Goal: Transaction & Acquisition: Purchase product/service

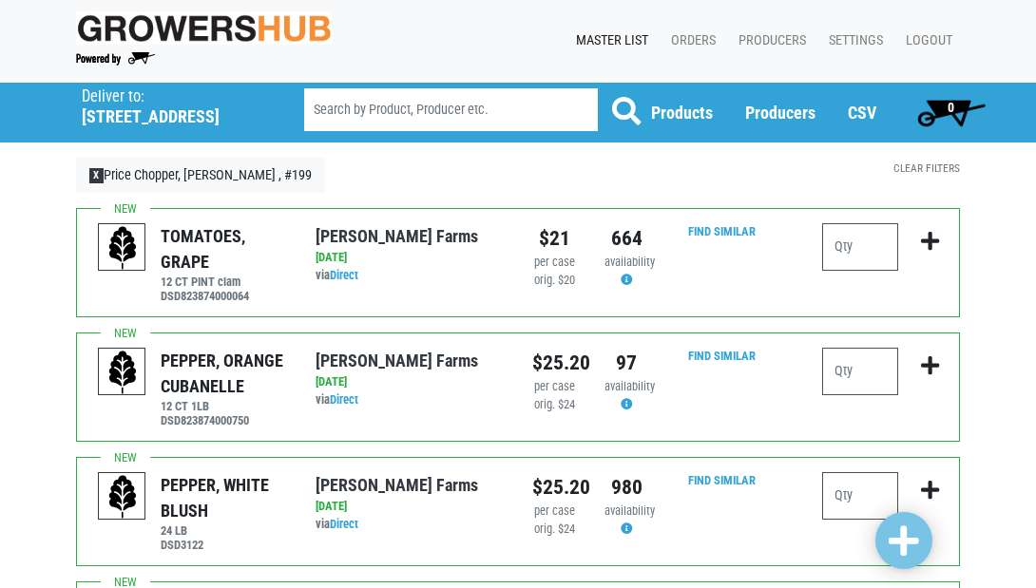
scroll to position [1, 0]
click at [176, 180] on link "X Price Chopper, Cicero , #199" at bounding box center [200, 176] width 249 height 36
click at [114, 113] on h5 "5701 Circle Drive East" at bounding box center [169, 116] width 174 height 21
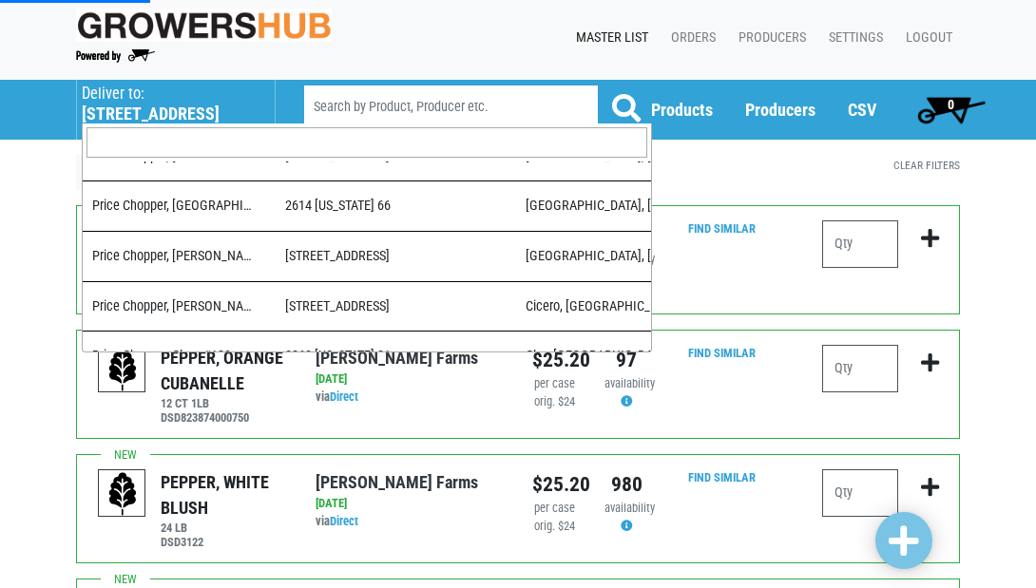
scroll to position [7, 1]
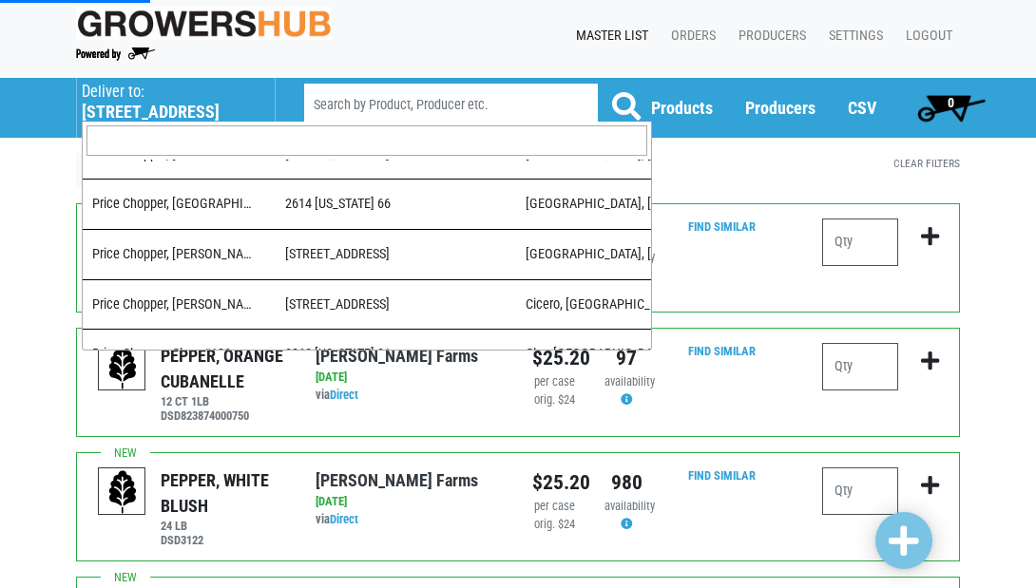
click at [160, 149] on input "search" at bounding box center [366, 140] width 561 height 30
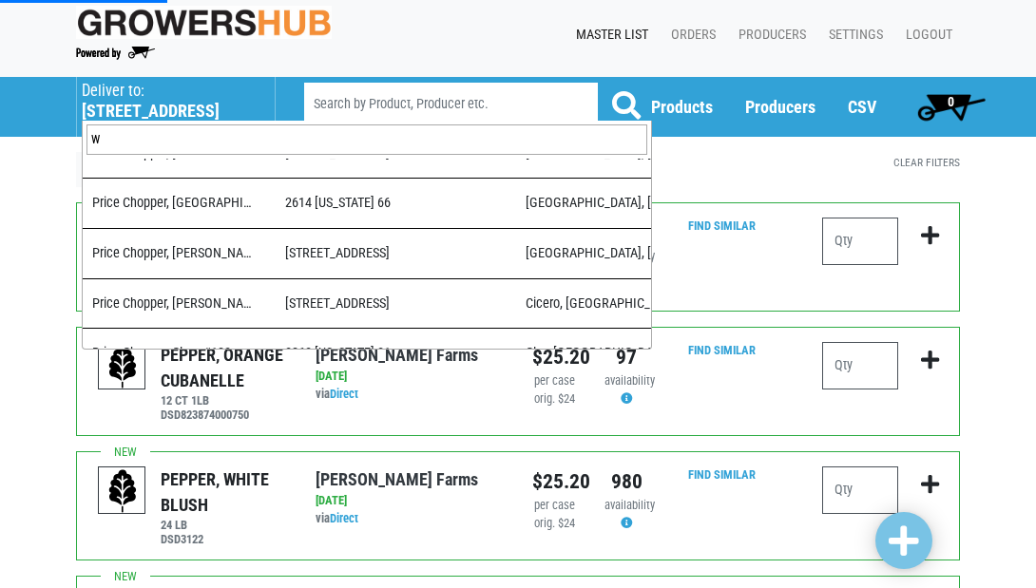
scroll to position [0, 0]
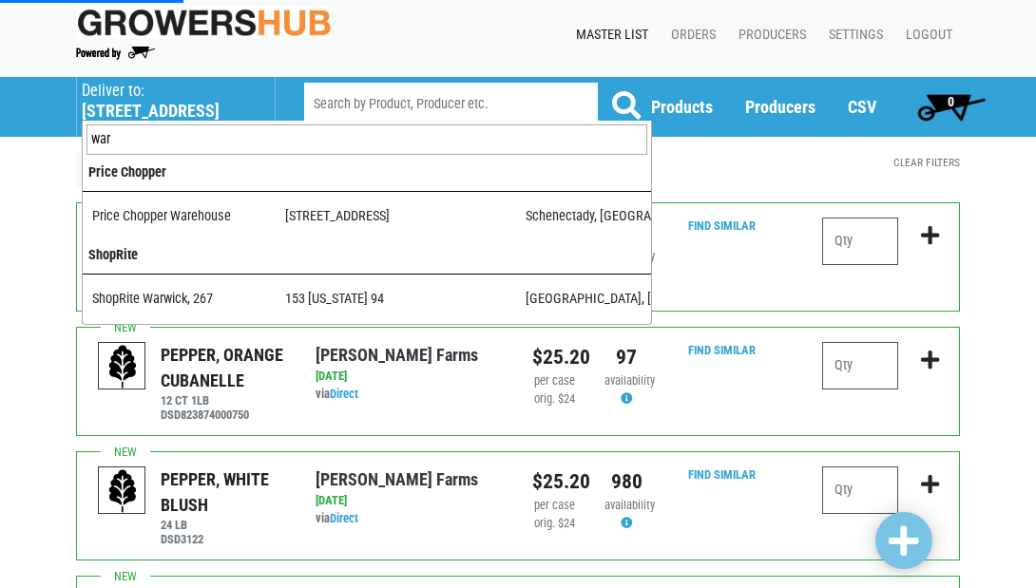
type input "ware"
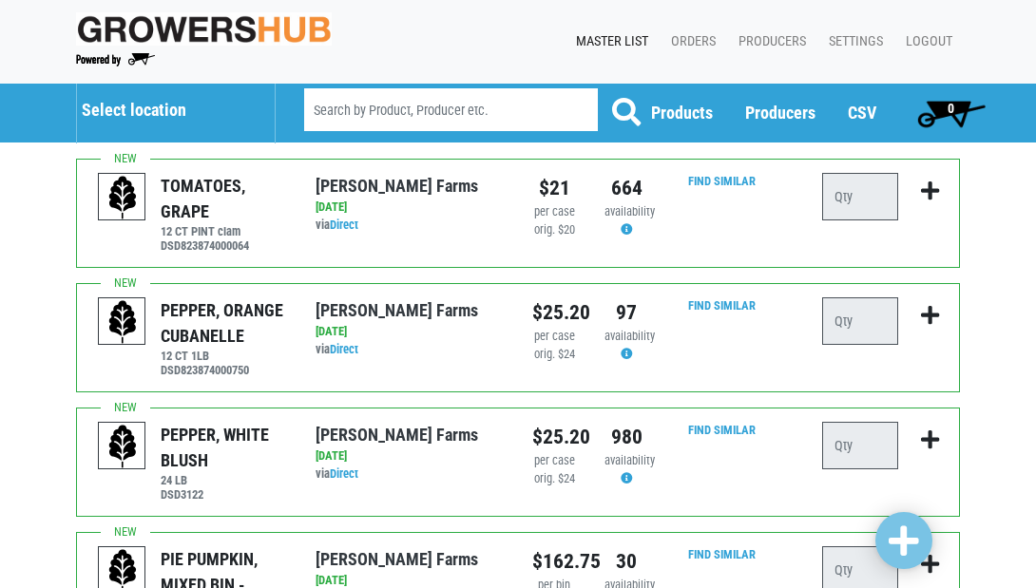
click at [167, 119] on h5 "Select location" at bounding box center [169, 110] width 174 height 21
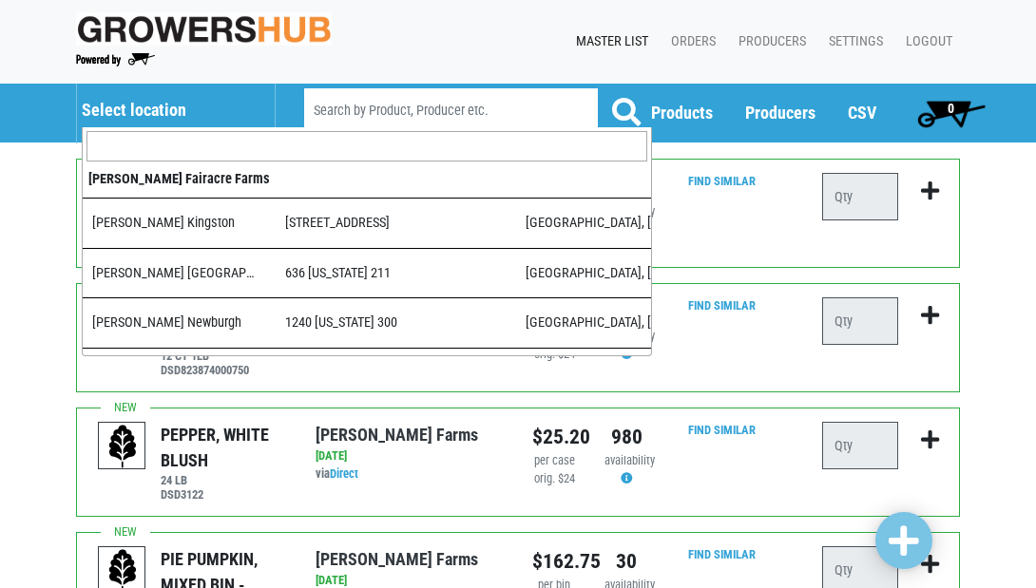
click at [166, 144] on input "search" at bounding box center [366, 146] width 561 height 30
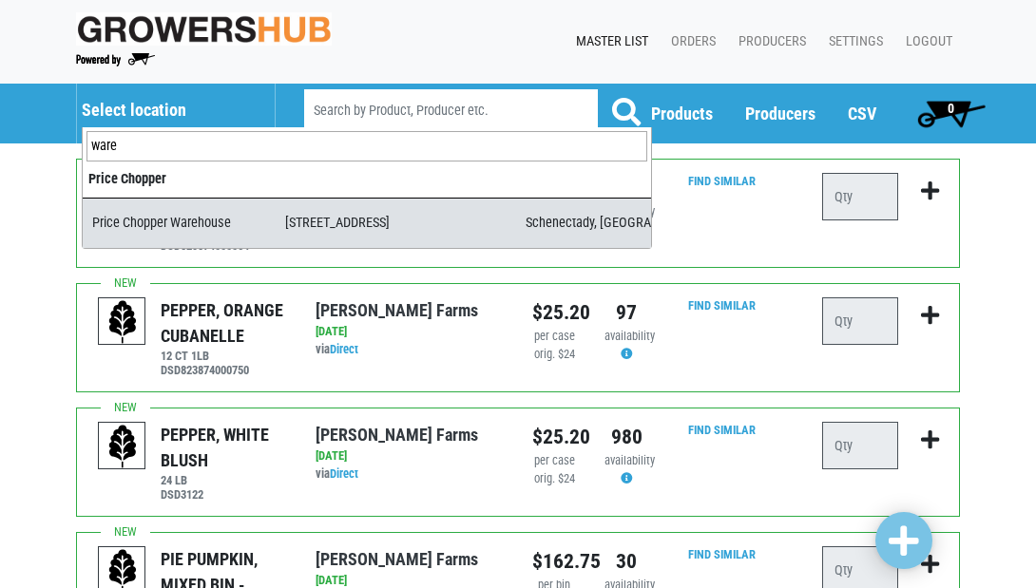
type input "ware"
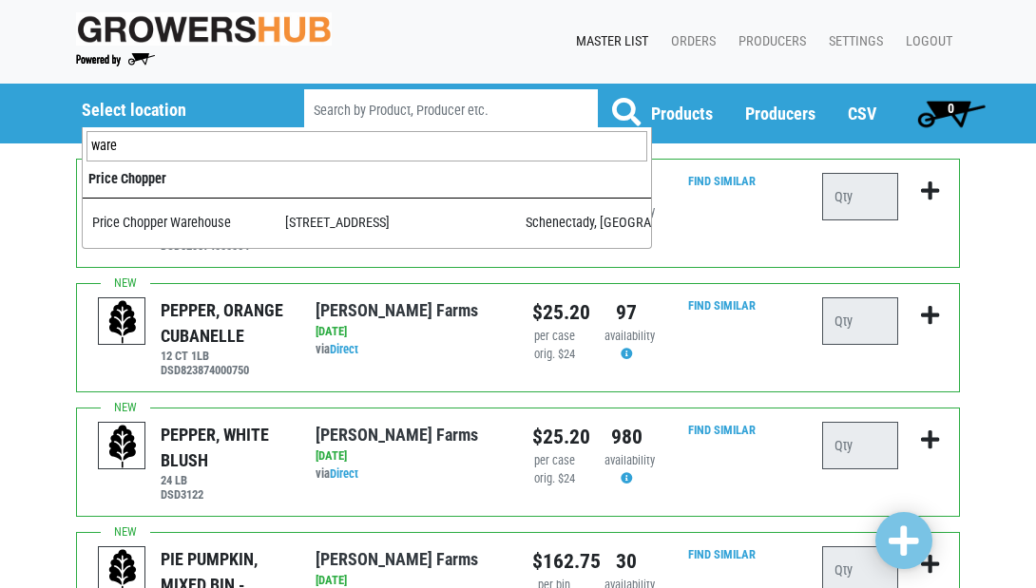
select select "09c8e42b-1de4-48c1-8f2a-bab80d96e56e"
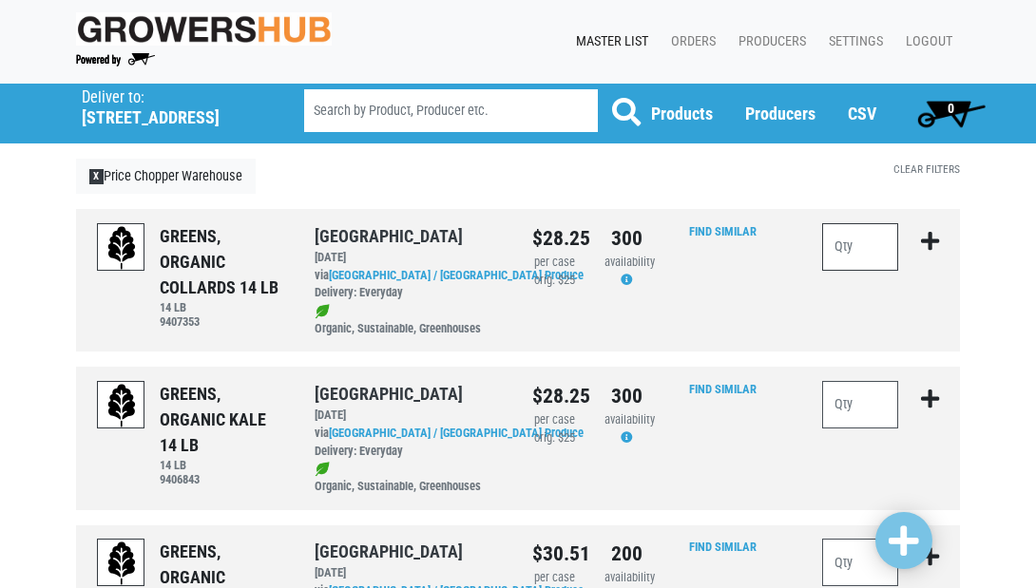
click at [835, 245] on input "number" at bounding box center [860, 247] width 76 height 48
type input "20"
click at [856, 405] on input "number" at bounding box center [860, 405] width 76 height 48
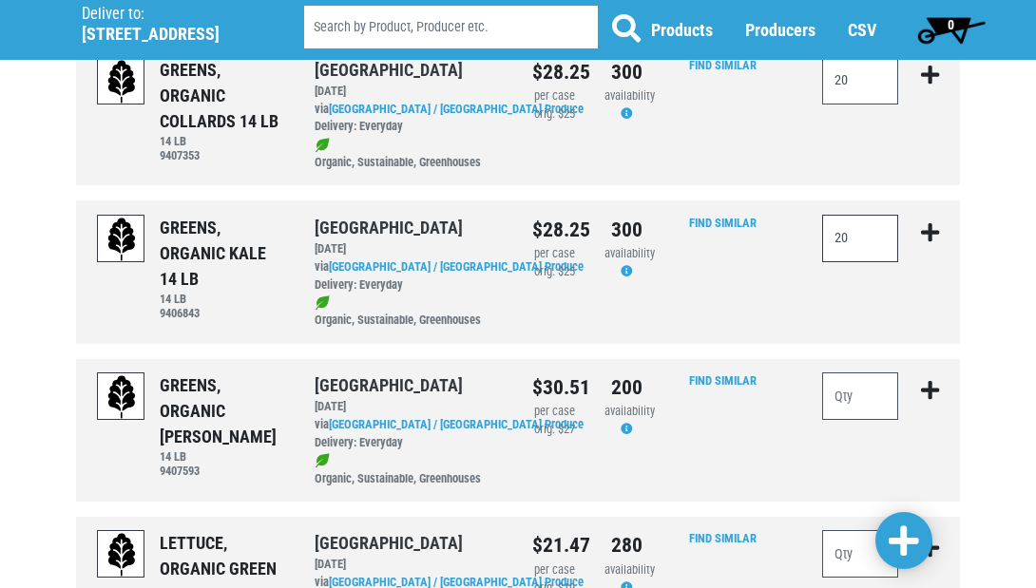
scroll to position [174, 0]
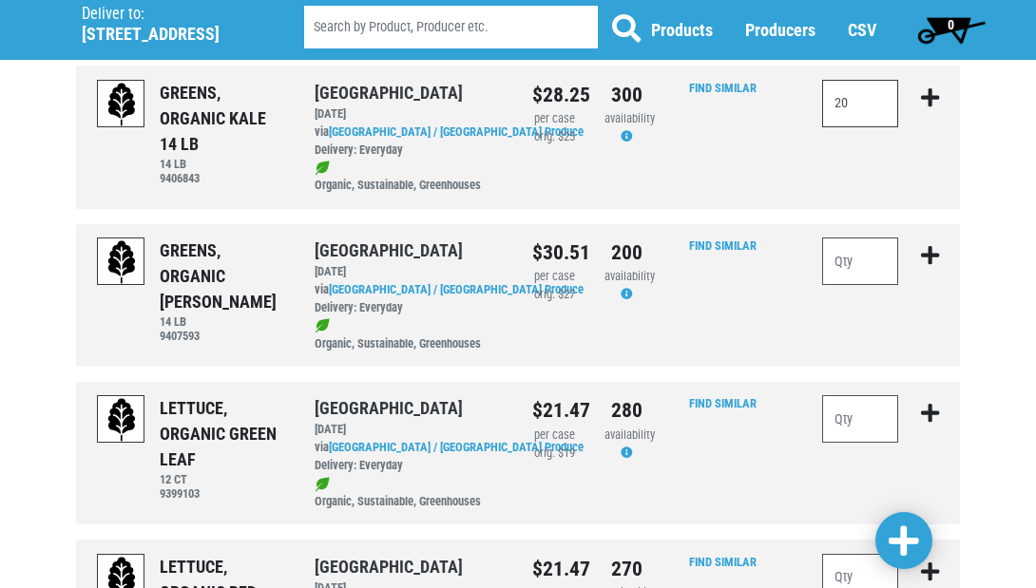
type input "20"
click at [865, 403] on input "number" at bounding box center [860, 419] width 76 height 48
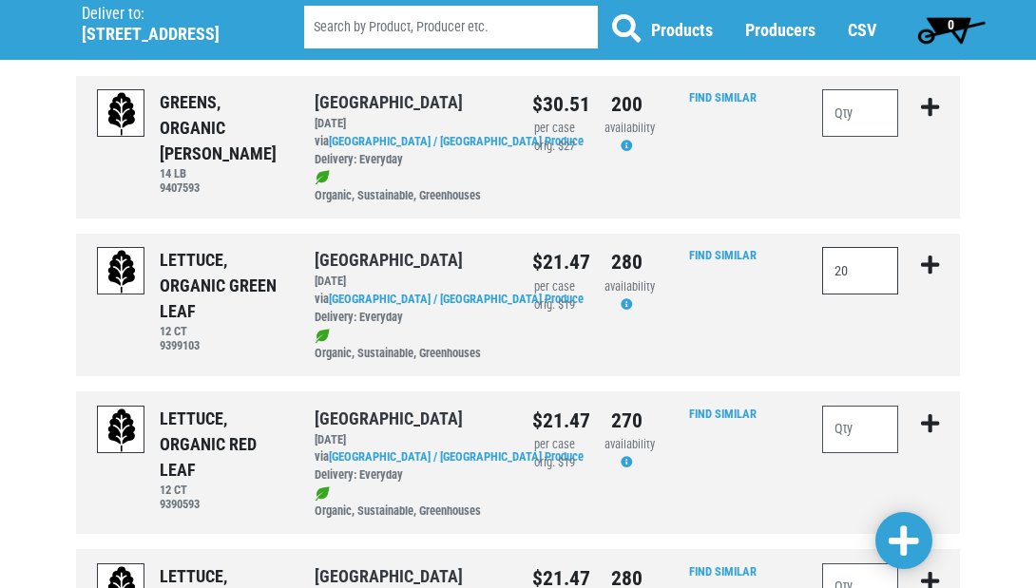
scroll to position [456, 0]
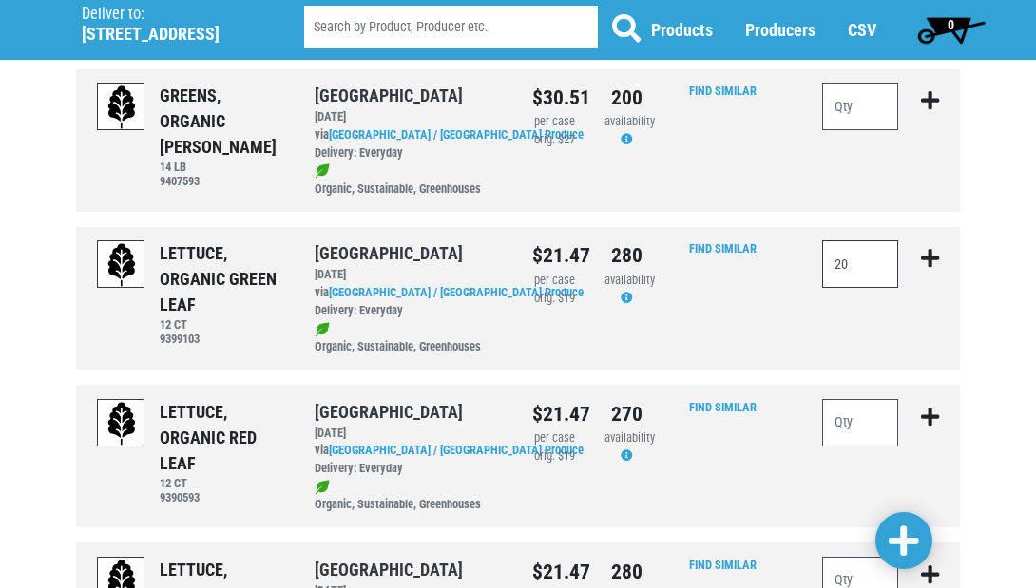
type input "20"
click at [877, 415] on input "number" at bounding box center [860, 423] width 76 height 48
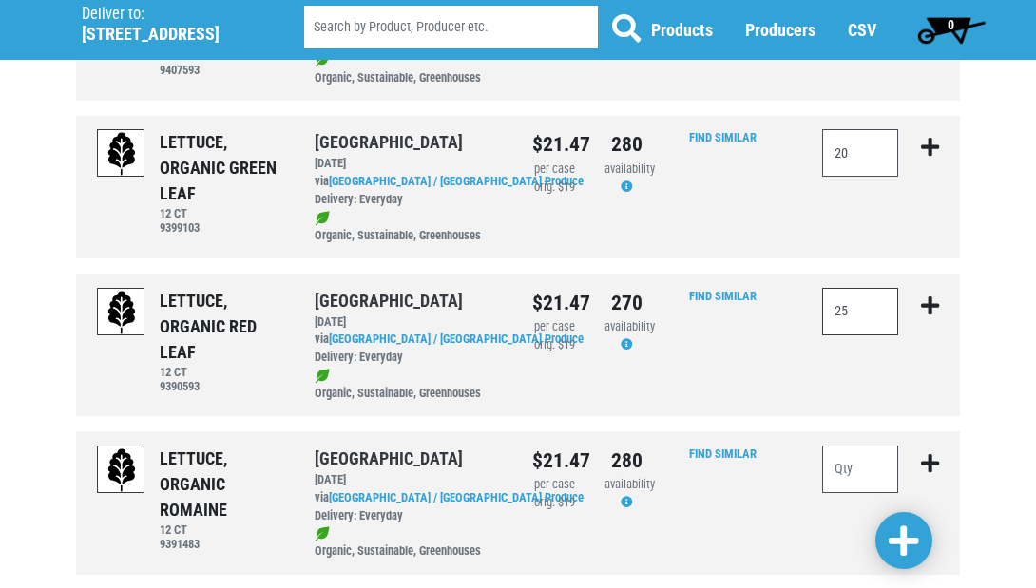
scroll to position [573, 0]
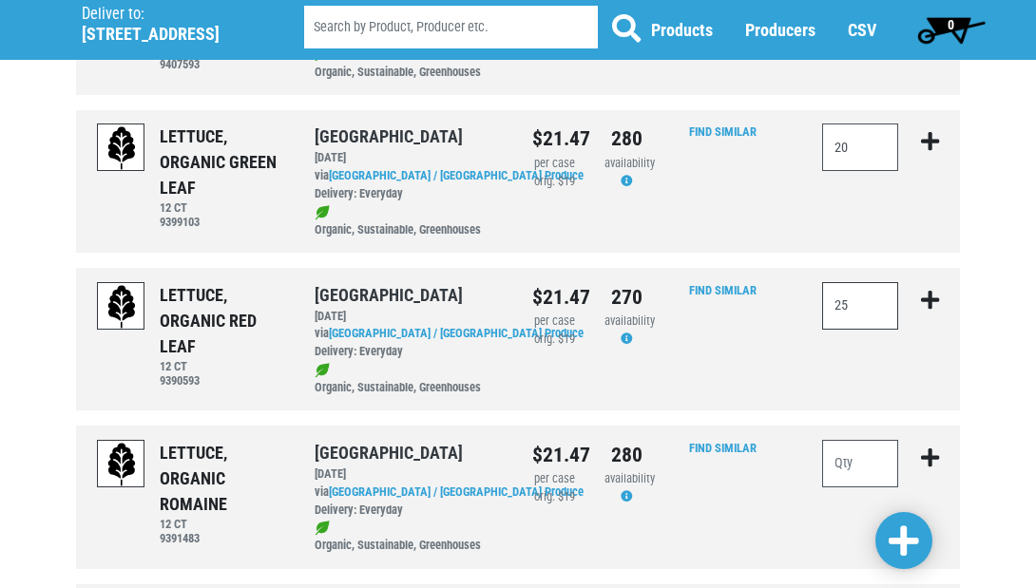
type input "25"
click at [873, 447] on input "number" at bounding box center [860, 464] width 76 height 48
type input "20"
click at [911, 539] on span at bounding box center [904, 542] width 30 height 34
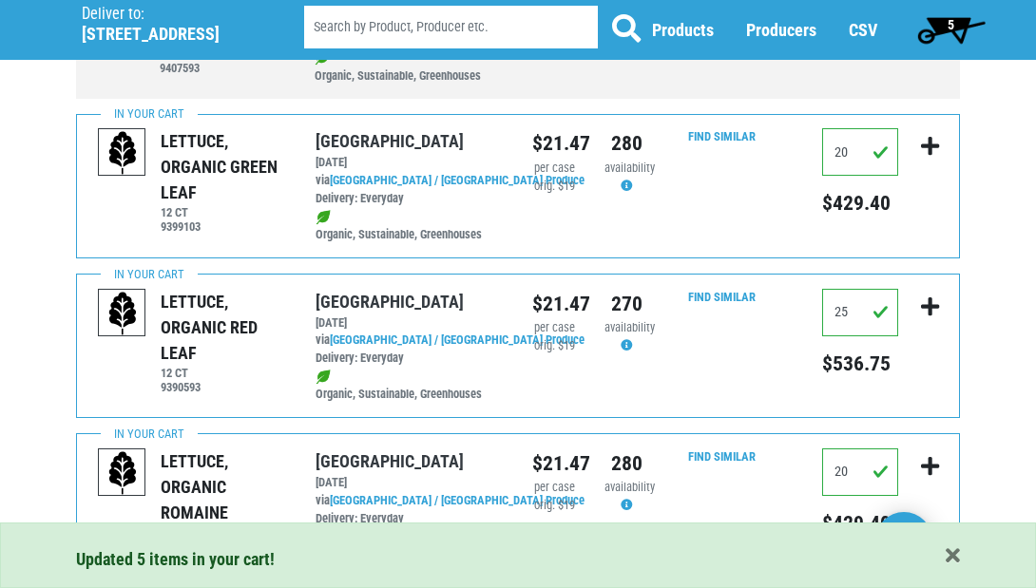
click at [947, 27] on span "5" at bounding box center [950, 24] width 7 height 15
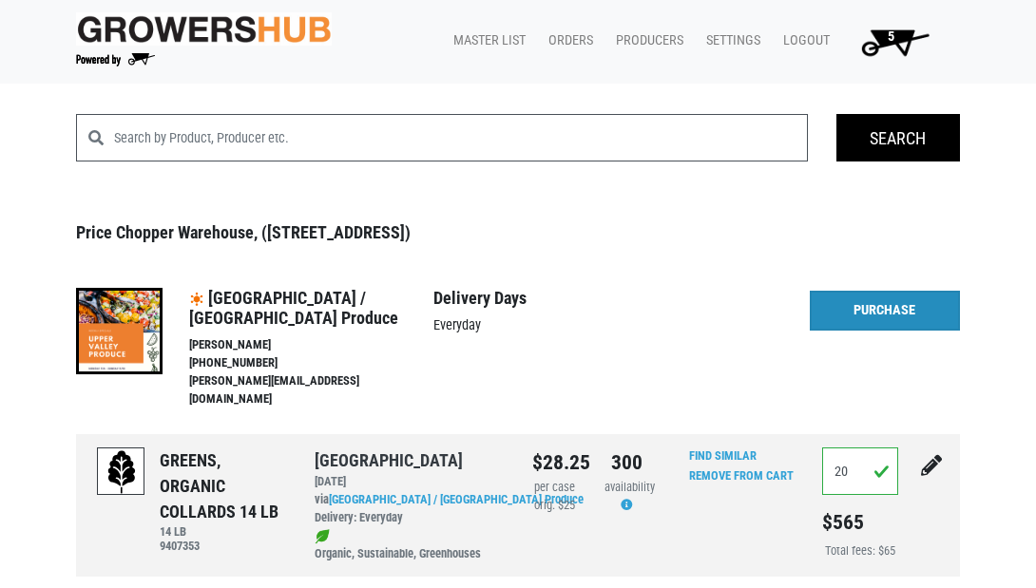
click at [894, 303] on link "Purchase" at bounding box center [885, 311] width 150 height 40
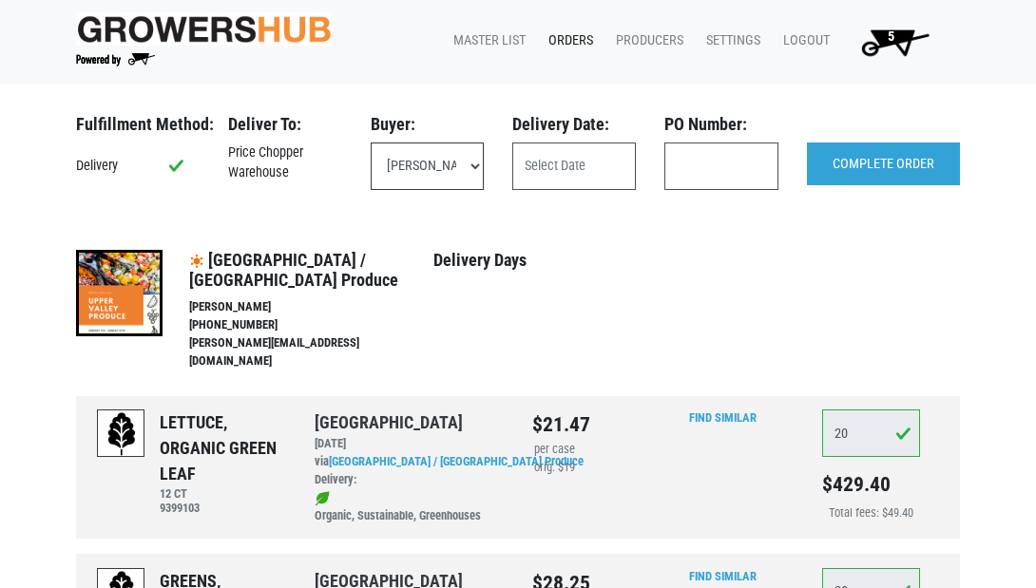
select select "eadb7b86-3440-4ccf-b1a2-9cf7cd704454"
click at [610, 170] on input "text" at bounding box center [574, 167] width 124 height 48
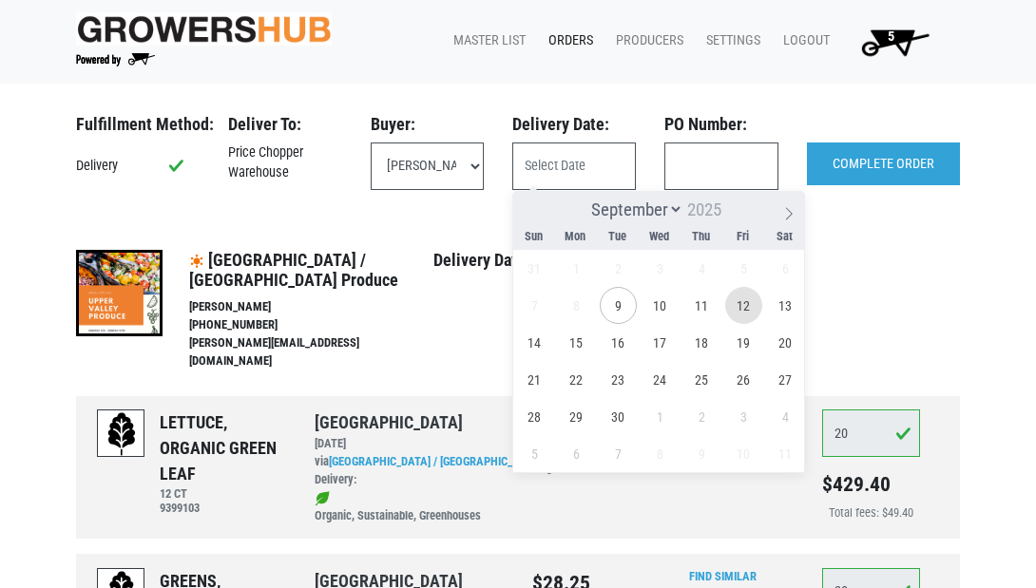
click at [746, 304] on span "12" at bounding box center [743, 305] width 37 height 37
type input "2025-09-12"
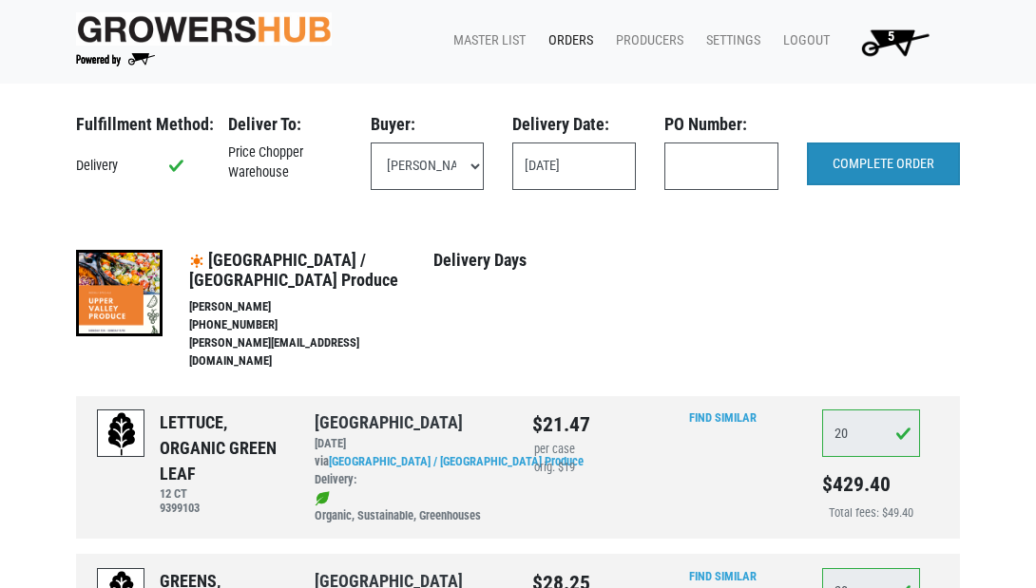
click at [875, 164] on input "COMPLETE ORDER" at bounding box center [883, 165] width 153 height 44
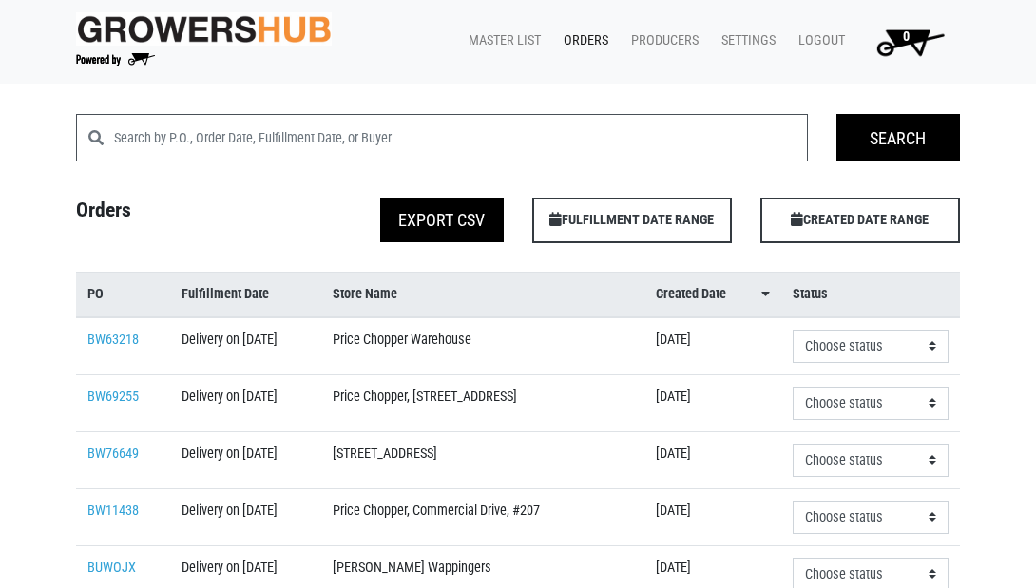
click at [587, 36] on link "Orders" at bounding box center [581, 41] width 67 height 36
click at [506, 35] on link "Master List" at bounding box center [500, 41] width 95 height 36
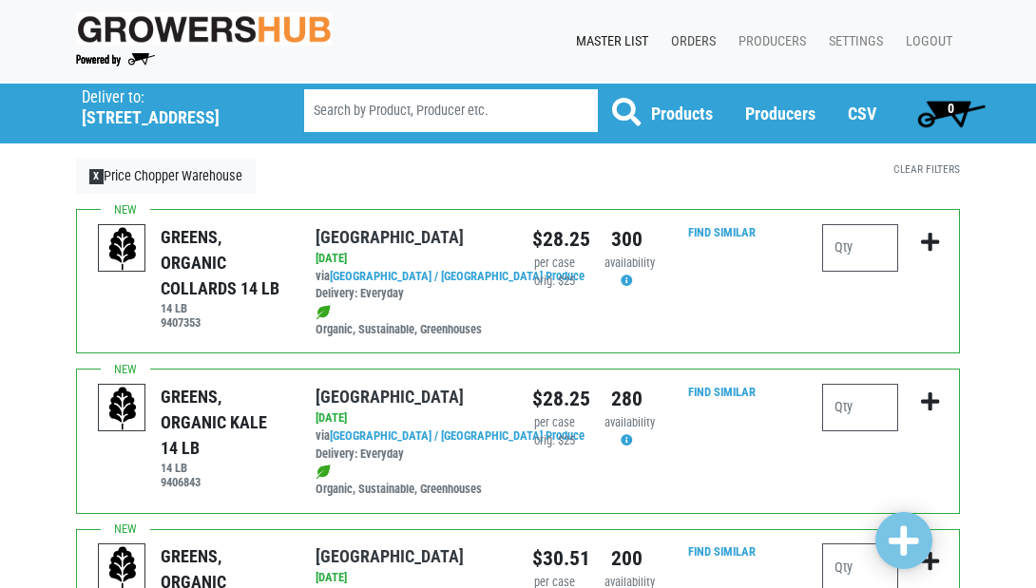
click at [699, 36] on link "Orders" at bounding box center [689, 42] width 67 height 36
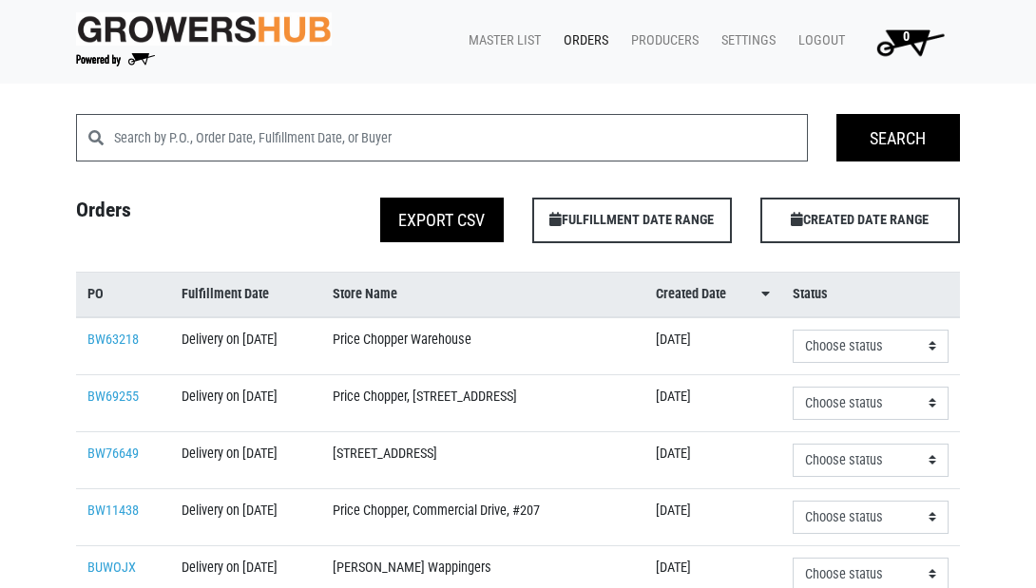
click at [589, 35] on link "Orders" at bounding box center [581, 41] width 67 height 36
